Goal: Information Seeking & Learning: Learn about a topic

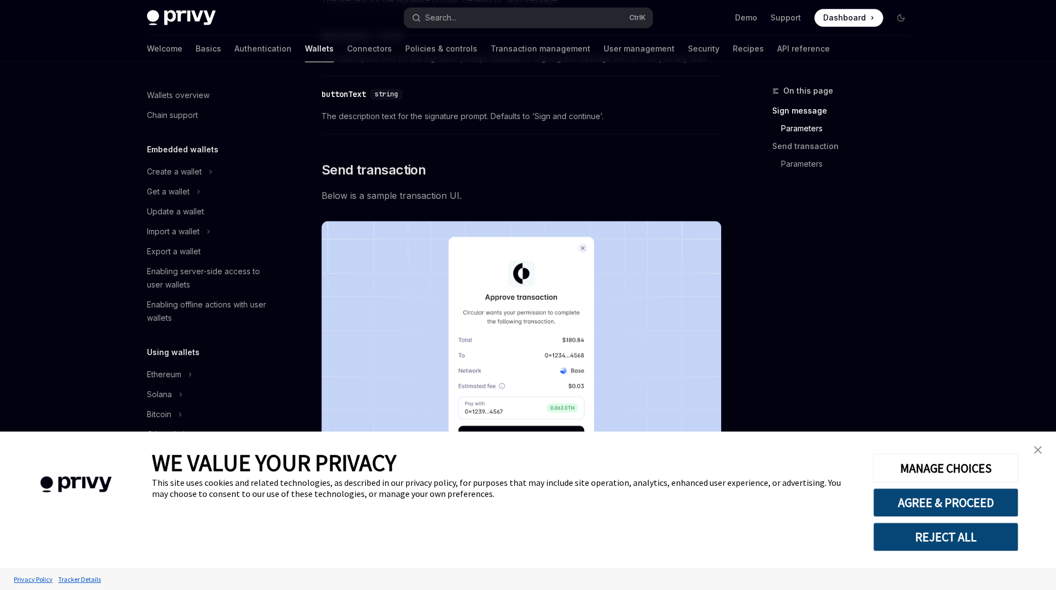
type textarea "*"
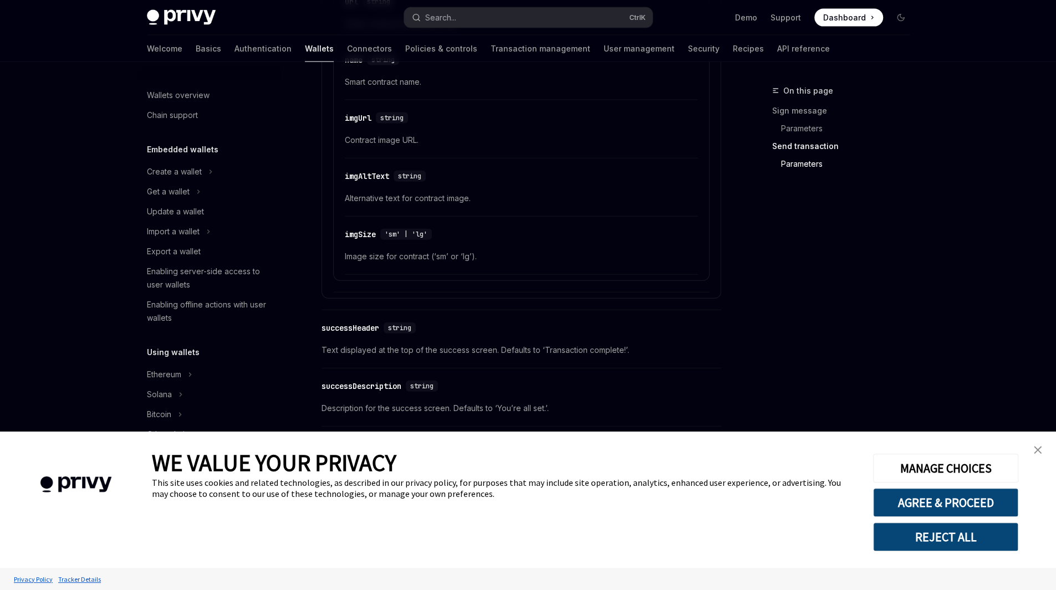
scroll to position [1915, 0]
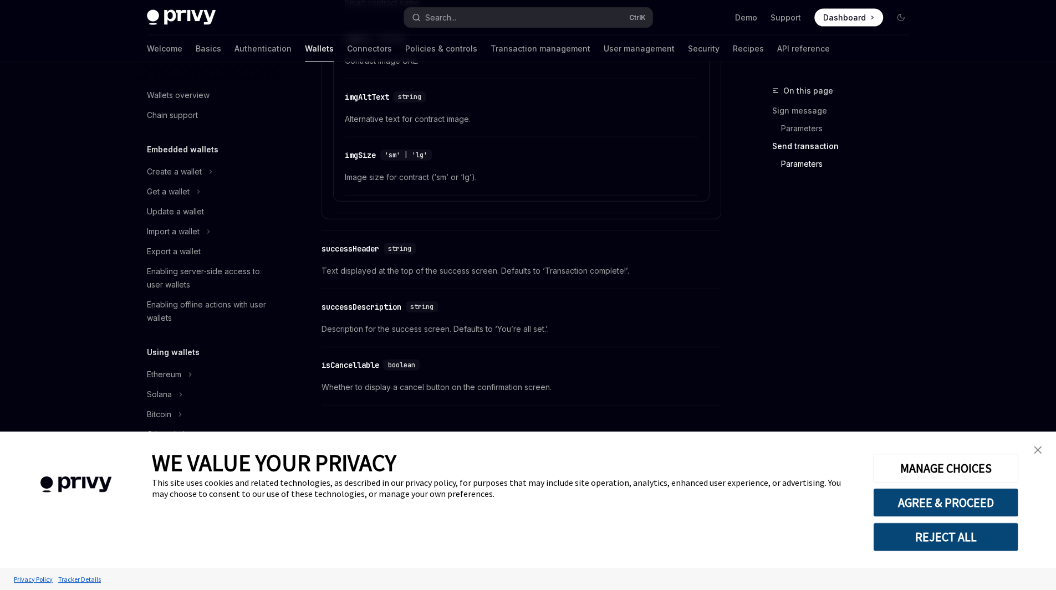
click at [1040, 451] on img "close banner" at bounding box center [1038, 450] width 8 height 8
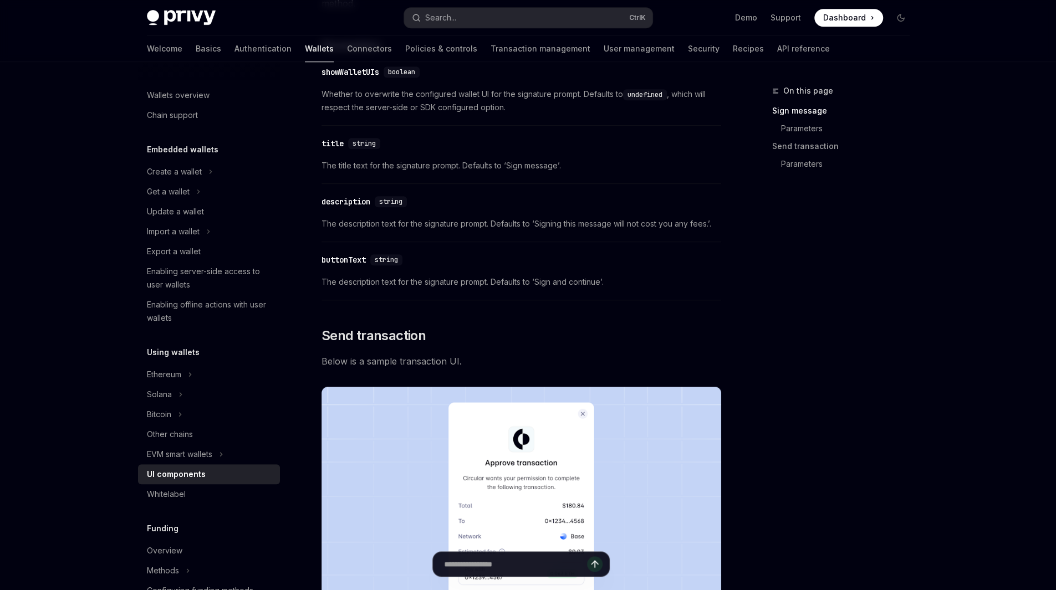
scroll to position [585, 0]
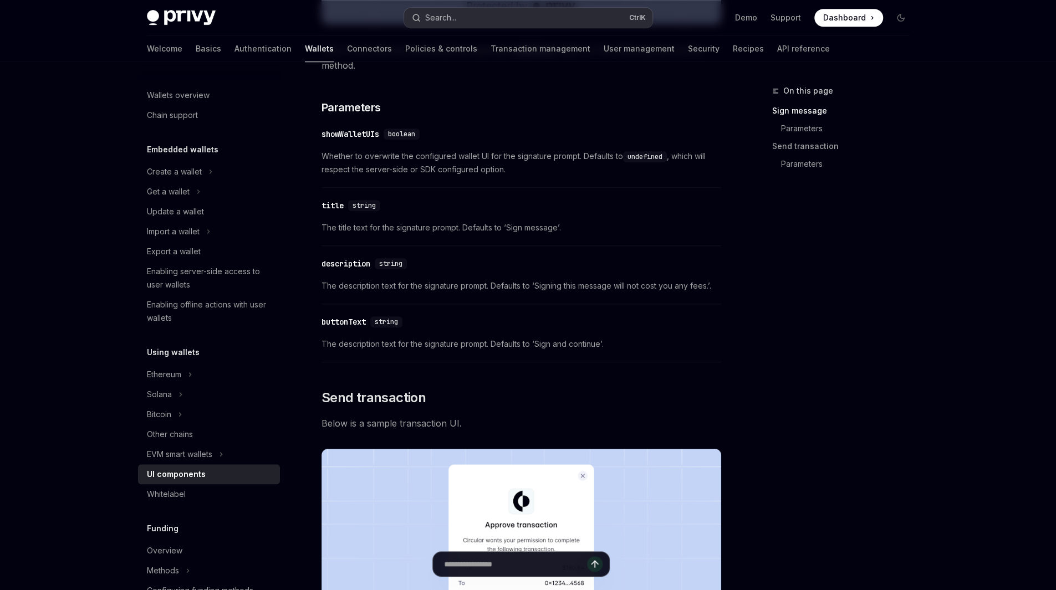
click at [472, 22] on button "Search... Ctrl K" at bounding box center [528, 18] width 248 height 20
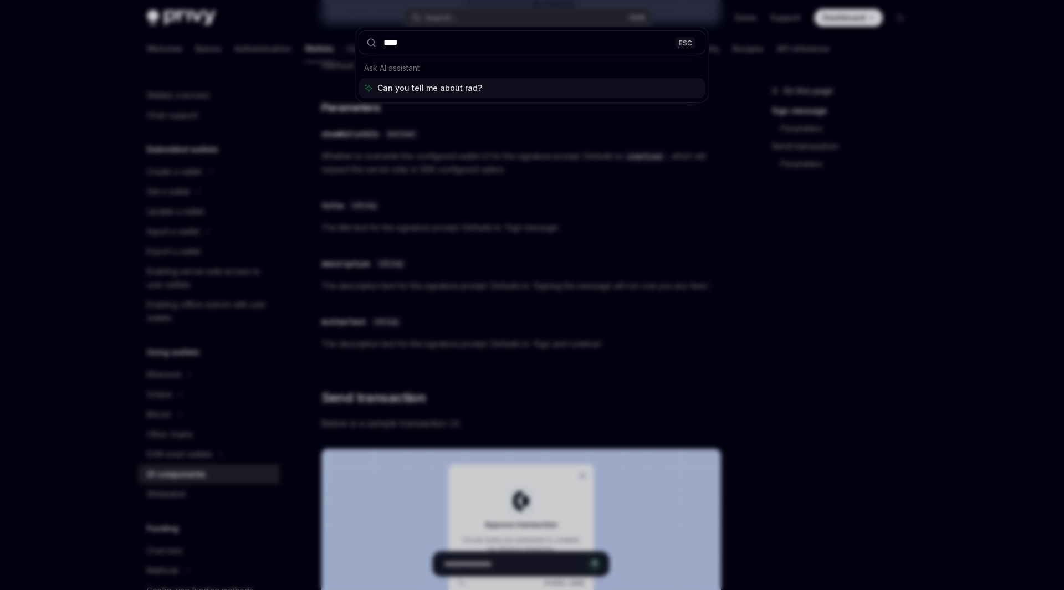
type input "*****"
type textarea "*"
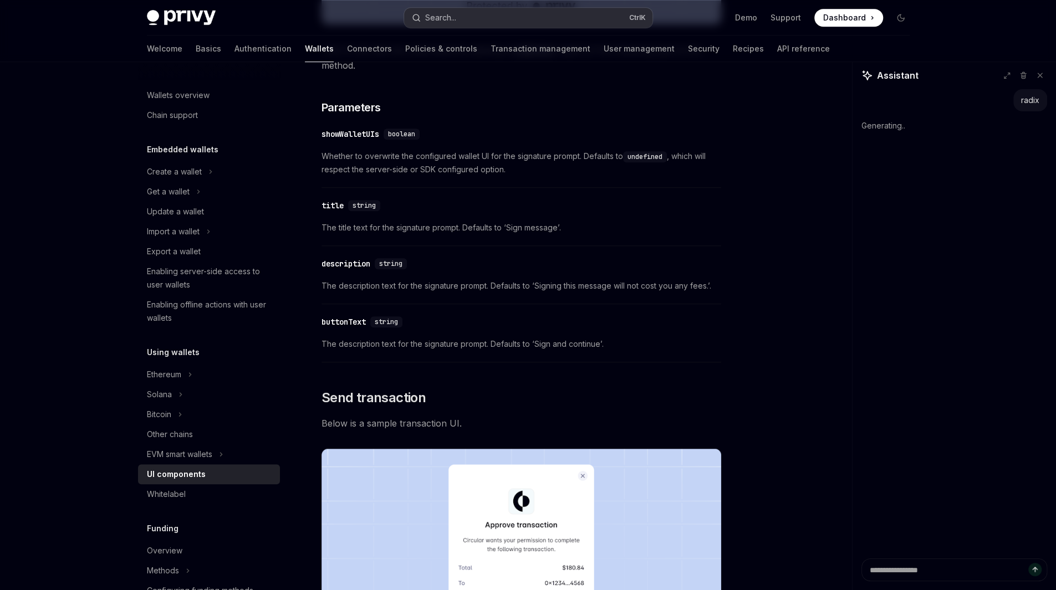
click at [500, 8] on button "Search... Ctrl K" at bounding box center [528, 18] width 248 height 20
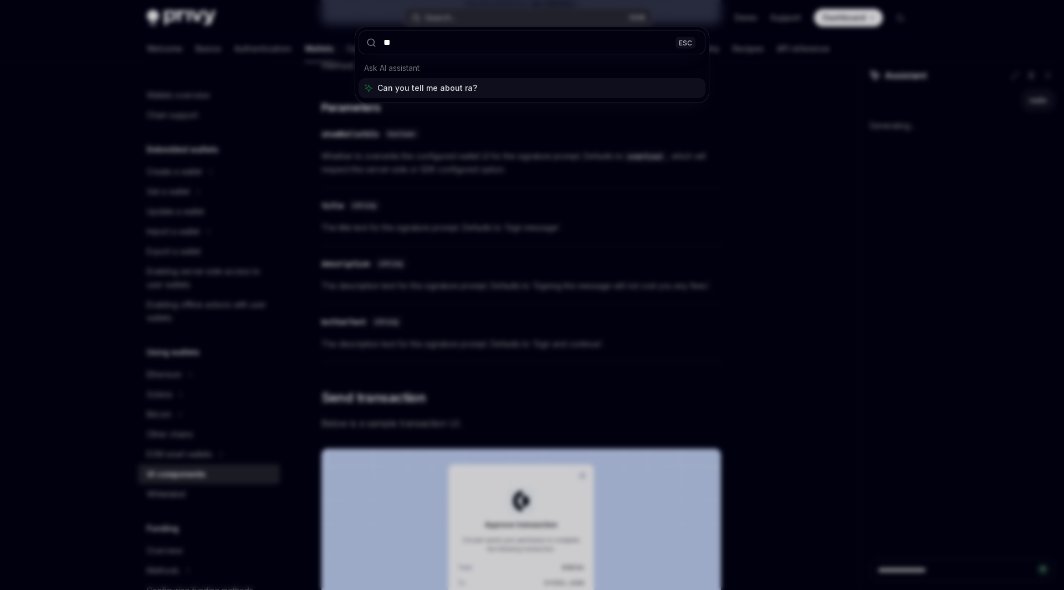
type input "***"
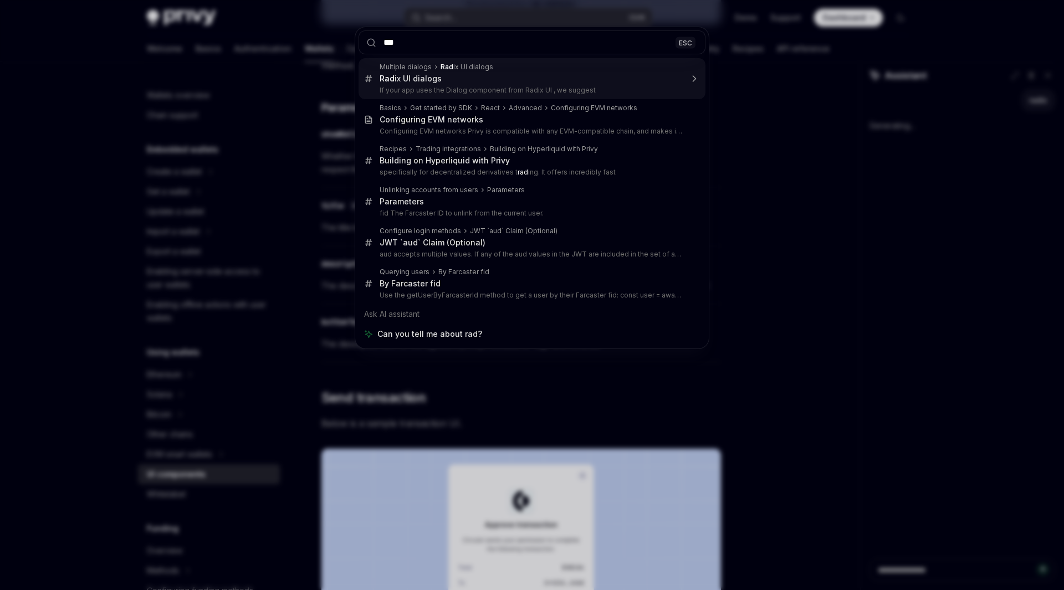
type textarea "*"
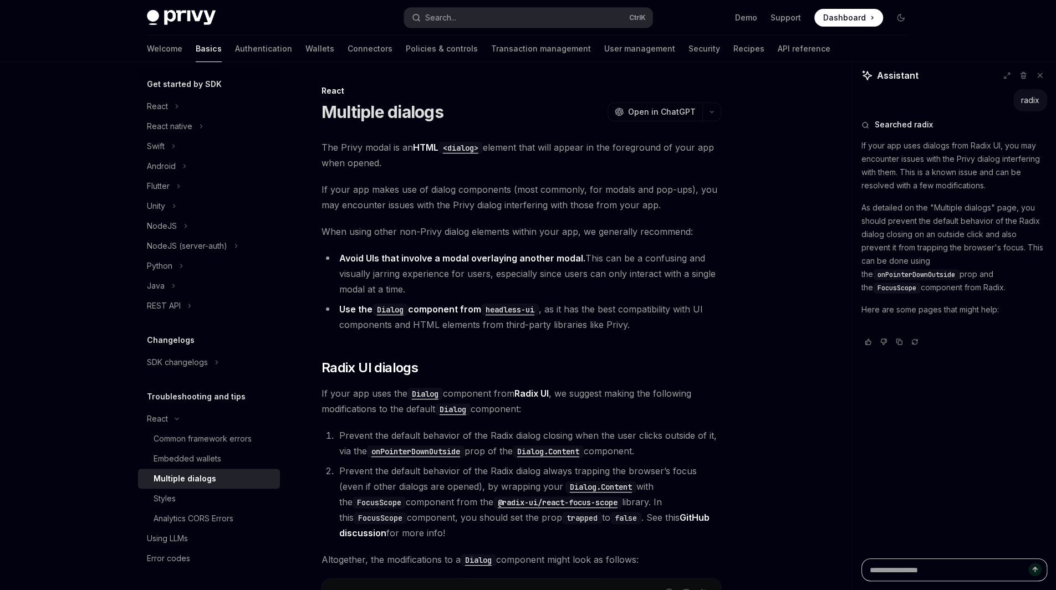
type textarea "*"
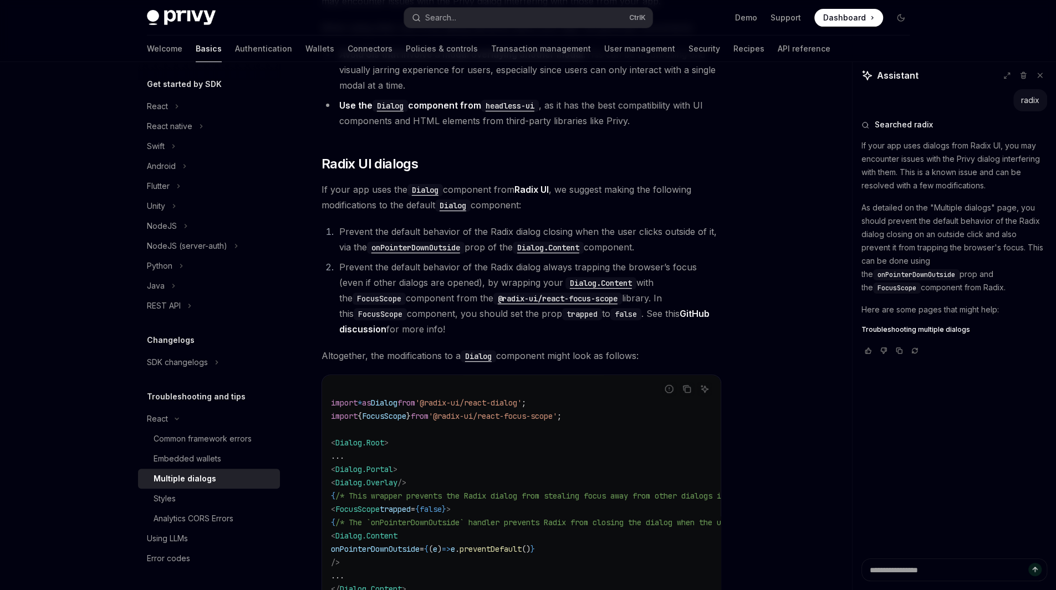
scroll to position [222, 0]
